Goal: Task Accomplishment & Management: Use online tool/utility

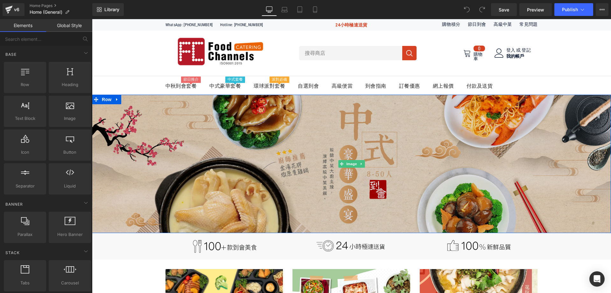
click at [215, 115] on img at bounding box center [351, 164] width 519 height 138
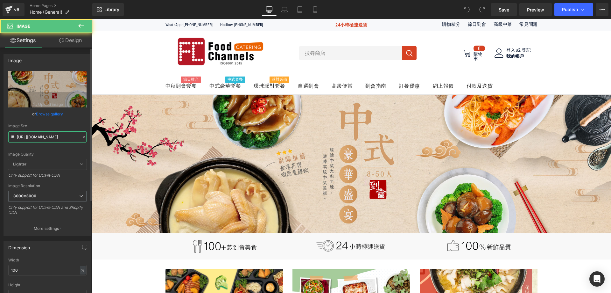
click at [41, 138] on input "[URL][DOMAIN_NAME]" at bounding box center [47, 136] width 78 height 11
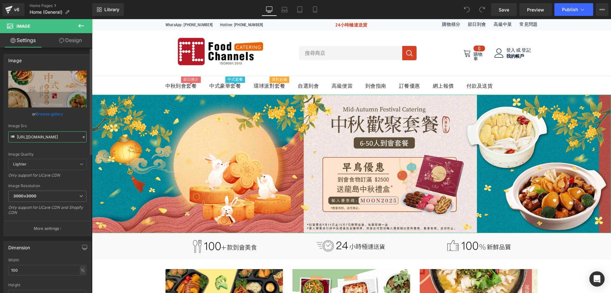
type input "[URL][DOMAIN_NAME]"
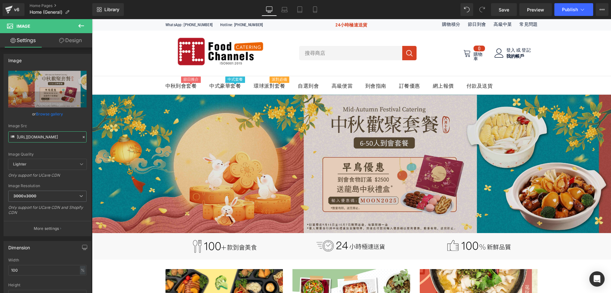
scroll to position [0, 0]
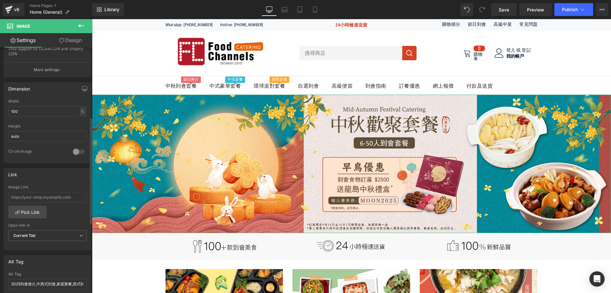
click at [45, 223] on div "Open link In" at bounding box center [47, 225] width 78 height 4
click at [56, 201] on input "text" at bounding box center [47, 196] width 78 height 11
paste input "[URL][DOMAIN_NAME]"
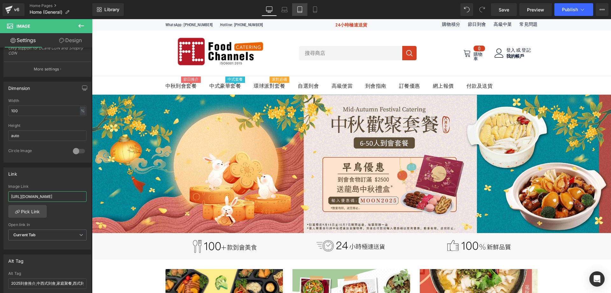
type input "[URL][DOMAIN_NAME]"
click at [288, 11] on link "Laptop" at bounding box center [284, 9] width 15 height 13
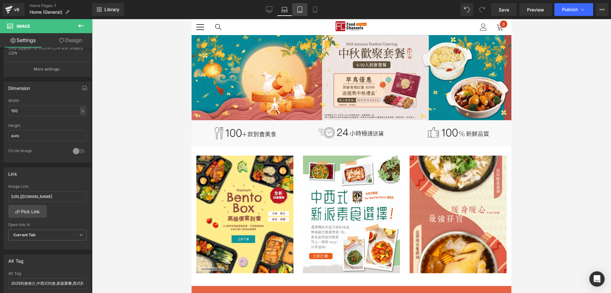
scroll to position [0, 0]
click at [297, 11] on icon at bounding box center [300, 9] width 6 height 6
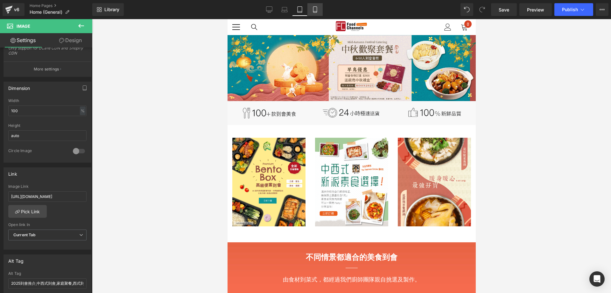
click at [312, 11] on link "Mobile" at bounding box center [315, 9] width 15 height 13
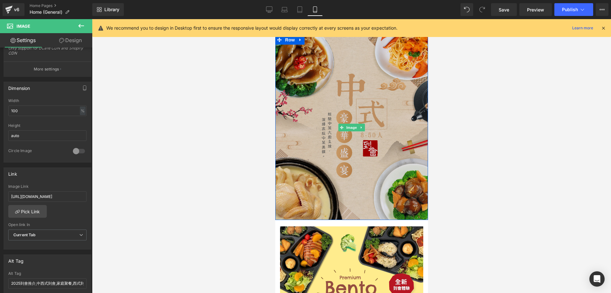
click at [311, 105] on img at bounding box center [351, 127] width 153 height 185
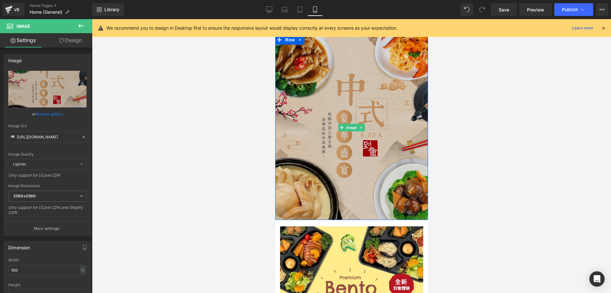
click at [295, 88] on img at bounding box center [351, 127] width 153 height 185
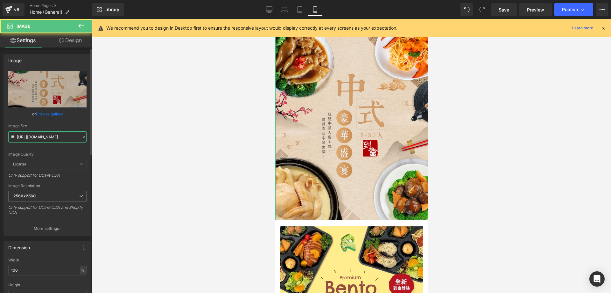
click at [47, 131] on input "[URL][DOMAIN_NAME]" at bounding box center [47, 136] width 78 height 11
paste input "C_Mid_Autumn_Banner_202509_1200x1450_mobile_banner_r2_with_offer_compressed.jpg…"
type input "[URL][DOMAIN_NAME]"
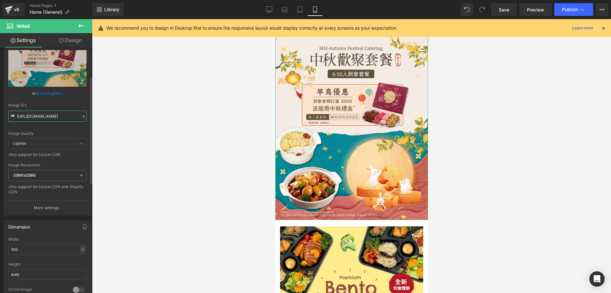
scroll to position [96, 0]
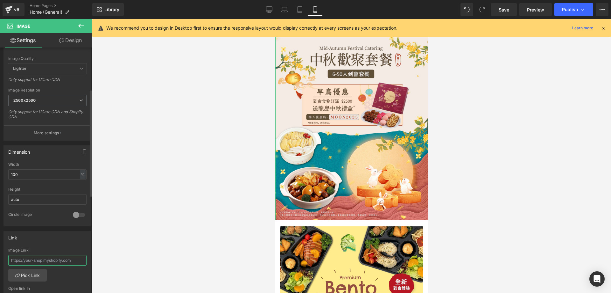
click at [35, 260] on input "text" at bounding box center [47, 260] width 78 height 11
paste input "[URL][DOMAIN_NAME]"
type input "[URL][DOMAIN_NAME]"
click at [570, 11] on span "Publish" at bounding box center [570, 9] width 16 height 5
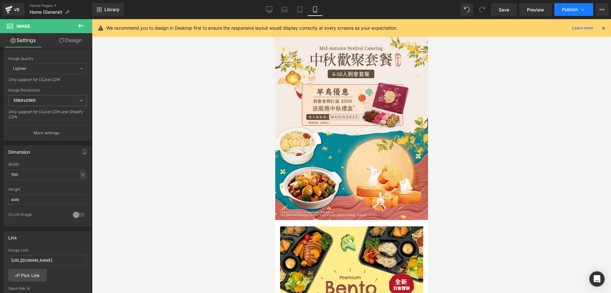
scroll to position [0, 0]
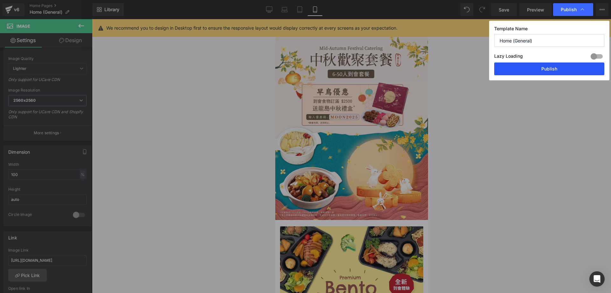
click at [557, 65] on button "Publish" at bounding box center [549, 68] width 110 height 13
